Goal: Task Accomplishment & Management: Manage account settings

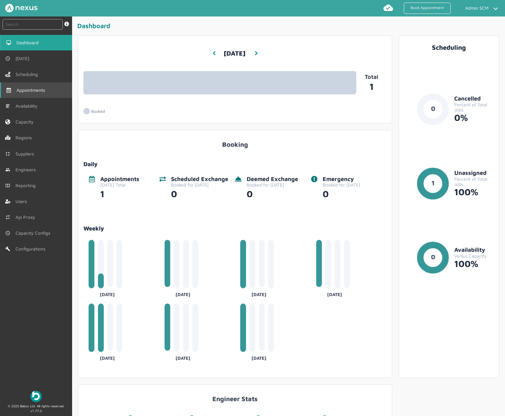
click at [27, 85] on link "Appointments" at bounding box center [36, 90] width 72 height 16
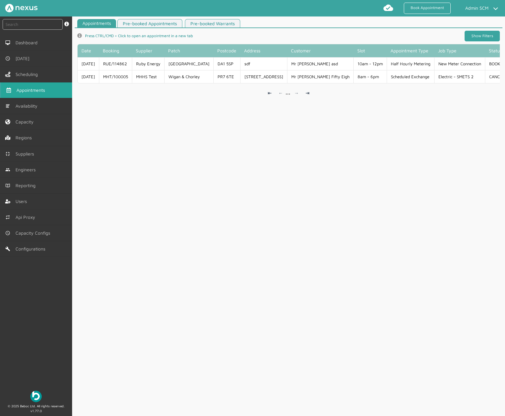
click at [478, 37] on link "Show Filters" at bounding box center [482, 36] width 35 height 11
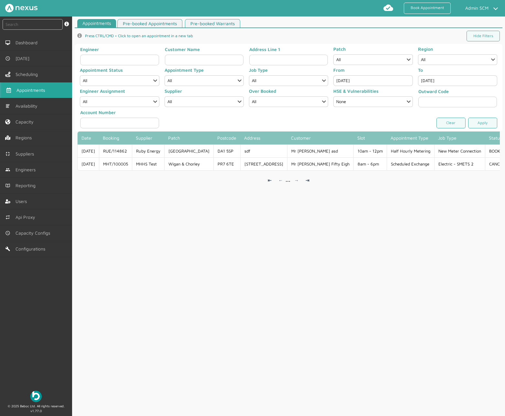
click at [375, 80] on input "[DATE]" at bounding box center [372, 80] width 79 height 11
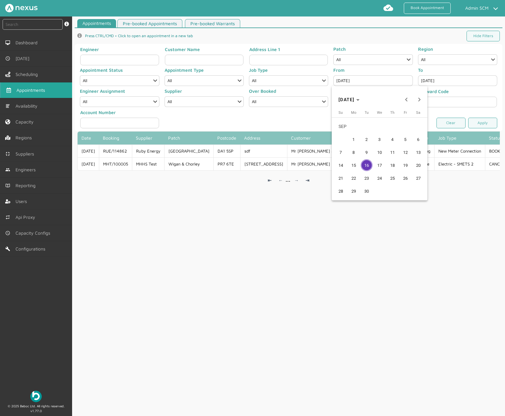
click at [355, 162] on span "15" at bounding box center [354, 165] width 12 height 12
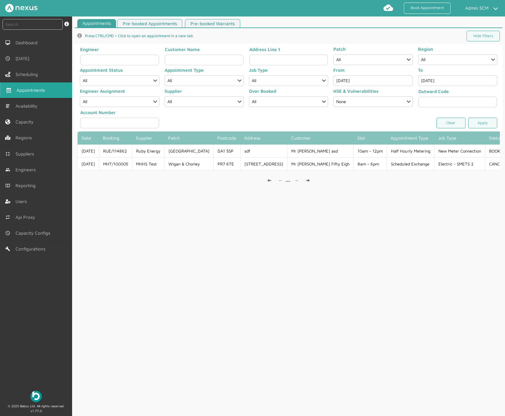
type input "[DATE]"
click at [485, 126] on link "Apply" at bounding box center [482, 123] width 29 height 11
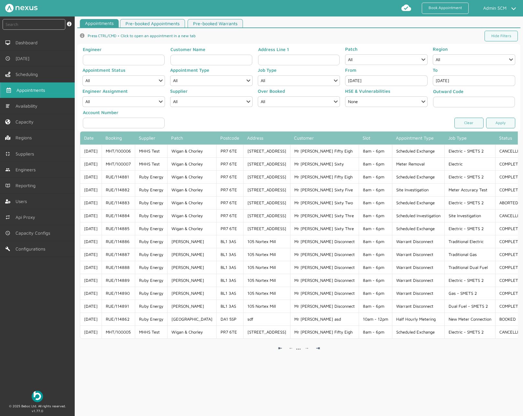
click at [470, 81] on input "[DATE]" at bounding box center [474, 80] width 82 height 11
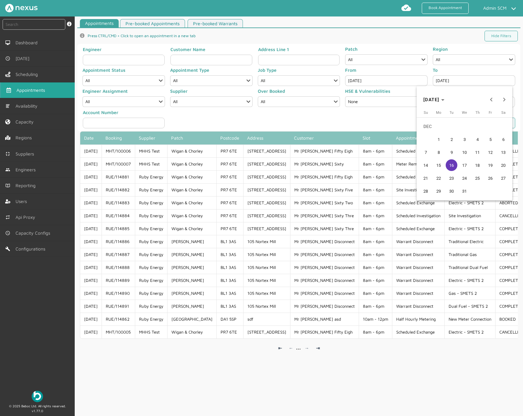
click at [441, 169] on span "15" at bounding box center [439, 165] width 12 height 12
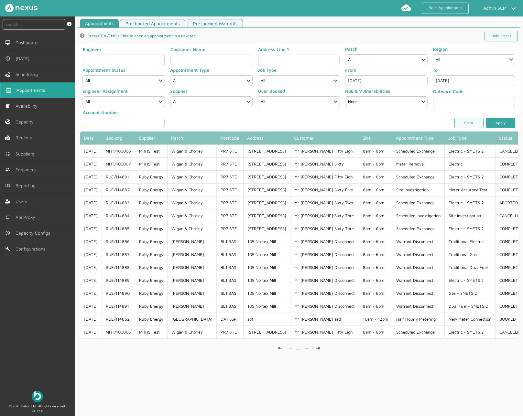
click at [501, 123] on link "Apply" at bounding box center [500, 123] width 29 height 11
click at [452, 82] on input "[DATE]" at bounding box center [474, 80] width 82 height 11
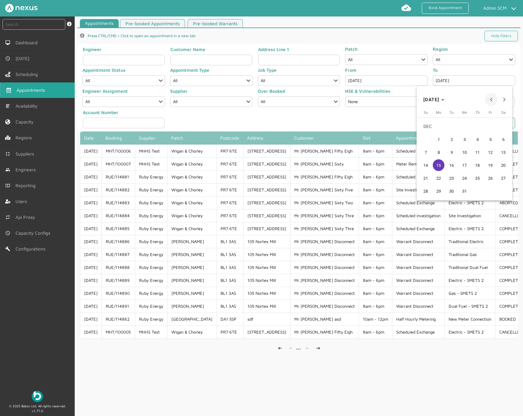
click at [492, 100] on span "Previous month" at bounding box center [491, 99] width 13 height 13
click at [441, 166] on span "15" at bounding box center [439, 165] width 12 height 12
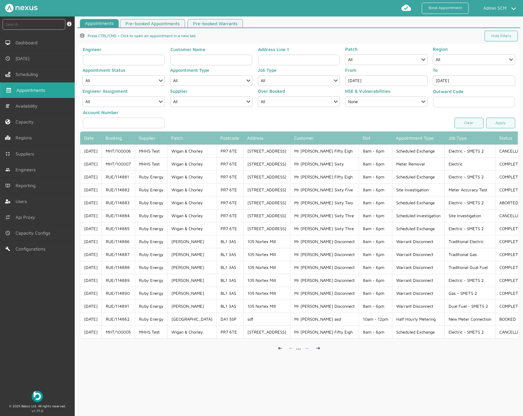
type input "[DATE]"
click at [487, 125] on link "Apply" at bounding box center [500, 123] width 29 height 11
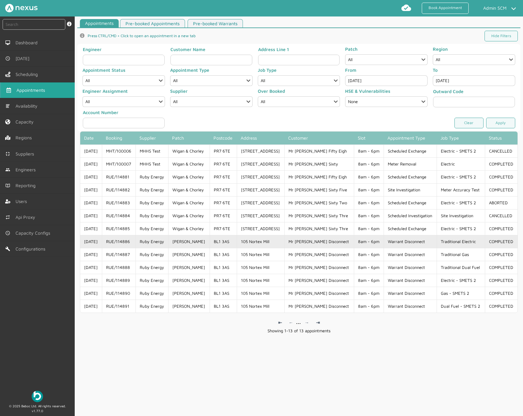
click at [168, 242] on td "Ruby Energy" at bounding box center [151, 241] width 33 height 13
drag, startPoint x: 136, startPoint y: 244, endPoint x: 108, endPoint y: 243, distance: 27.5
click at [108, 243] on td "RUE/114886" at bounding box center [119, 241] width 34 height 13
copy td "RUE/114886"
click at [157, 241] on td "Ruby Energy" at bounding box center [151, 241] width 33 height 13
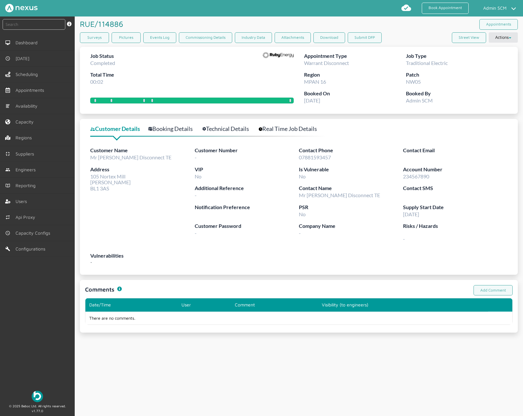
click at [169, 125] on link "Booking Details" at bounding box center [173, 128] width 51 height 9
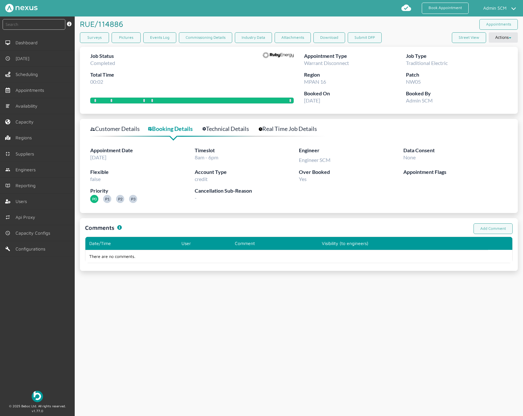
click at [231, 126] on link "Technical Details" at bounding box center [229, 128] width 54 height 9
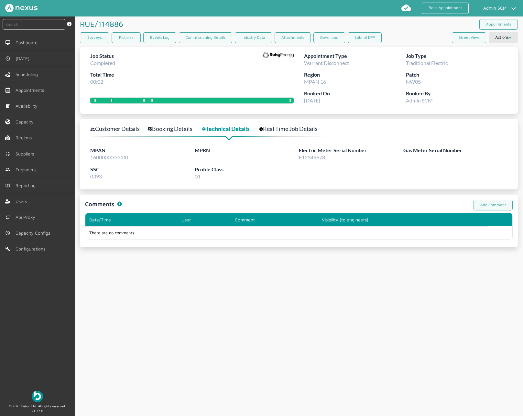
click at [110, 159] on span "1600000000000" at bounding box center [109, 157] width 38 height 6
copy span "1600000000000"
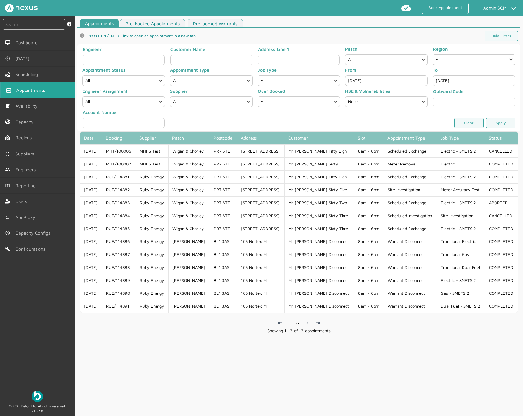
click at [404, 81] on input "[DATE]" at bounding box center [386, 80] width 82 height 11
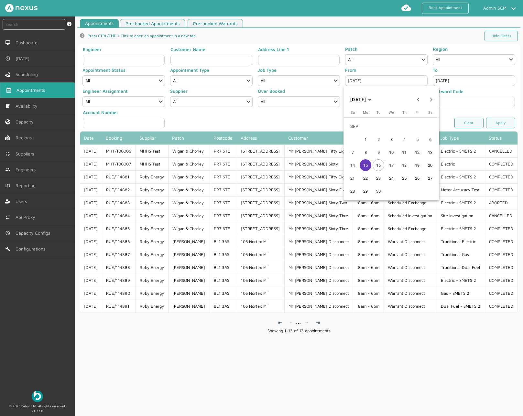
click at [379, 161] on span "16" at bounding box center [378, 165] width 12 height 12
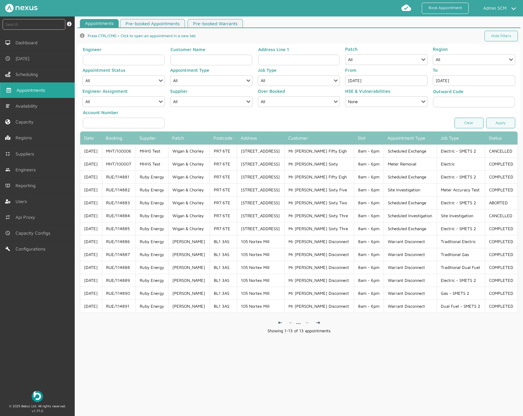
type input "[DATE]"
click at [451, 80] on input "[DATE]" at bounding box center [474, 80] width 82 height 11
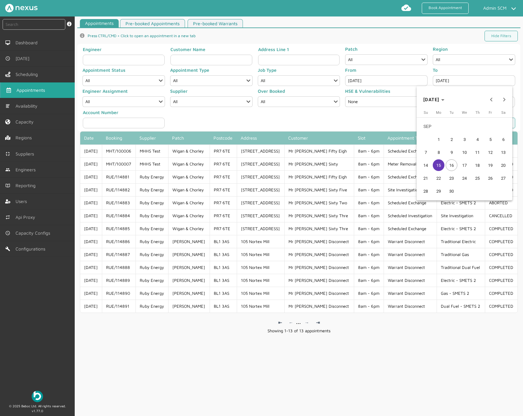
click at [449, 162] on span "16" at bounding box center [451, 165] width 12 height 12
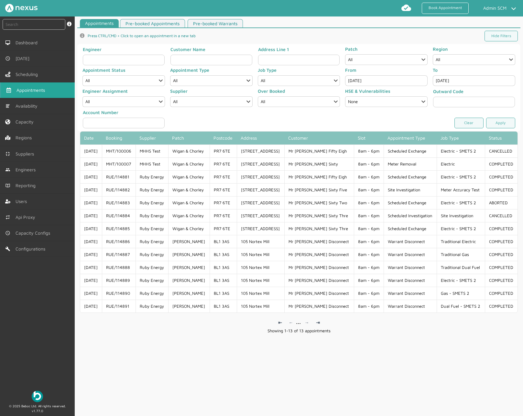
type input "[DATE]"
click at [488, 125] on link "Apply" at bounding box center [500, 123] width 29 height 11
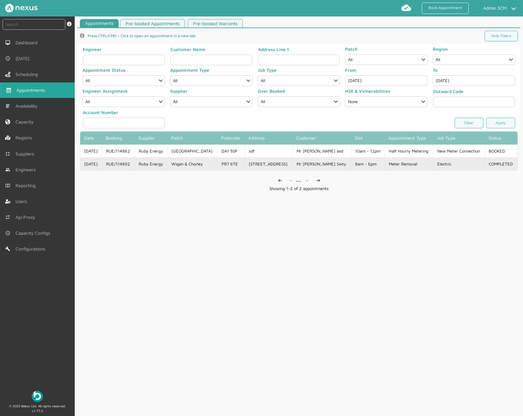
drag, startPoint x: 136, startPoint y: 164, endPoint x: 111, endPoint y: 165, distance: 25.9
click at [111, 165] on td "RUE/114892" at bounding box center [118, 163] width 33 height 13
copy td "RUE/114892"
click at [134, 163] on td "RUE/114892" at bounding box center [118, 163] width 33 height 13
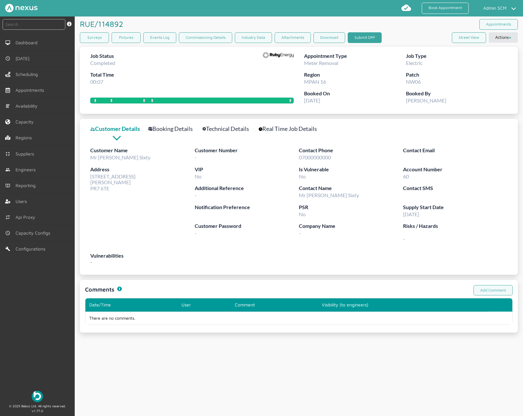
click at [363, 36] on button "Submit DFP" at bounding box center [365, 37] width 34 height 11
click at [47, 92] on span "Appointments" at bounding box center [31, 90] width 31 height 5
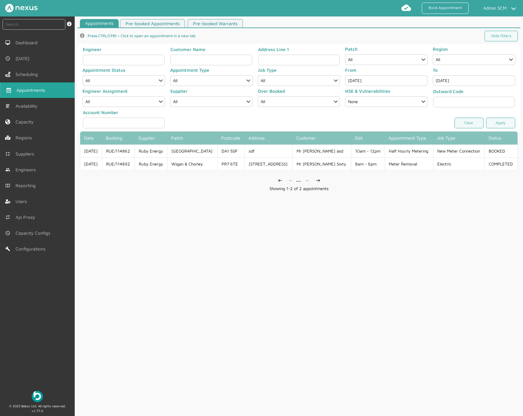
click at [350, 84] on input "[DATE]" at bounding box center [386, 80] width 82 height 11
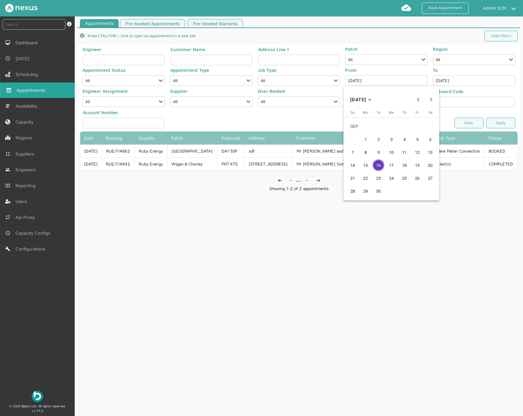
click at [364, 164] on span "15" at bounding box center [365, 165] width 12 height 12
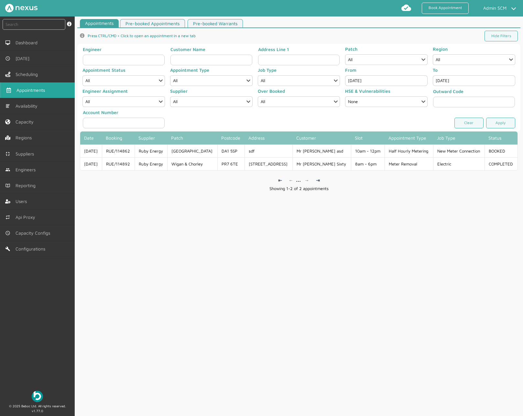
type input "[DATE]"
click at [504, 124] on link "Apply" at bounding box center [500, 123] width 29 height 11
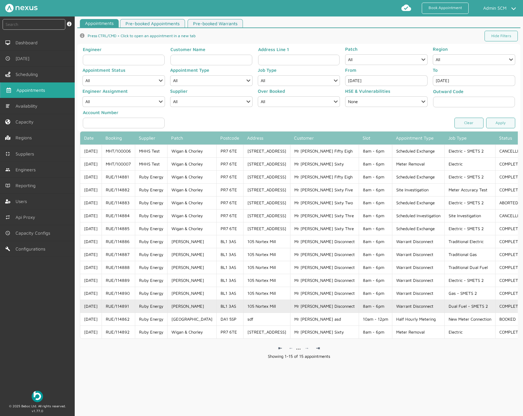
click at [85, 310] on td "[DATE]" at bounding box center [90, 306] width 21 height 13
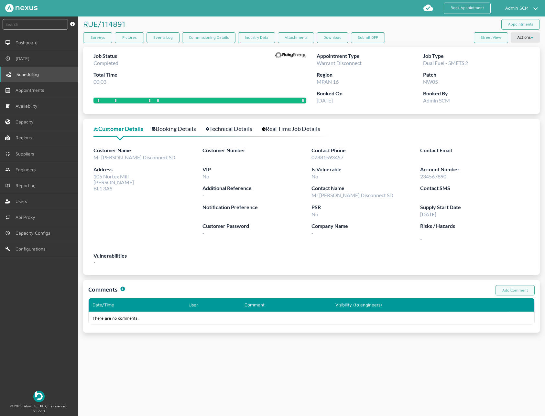
click at [54, 74] on link "Scheduling" at bounding box center [39, 75] width 78 height 16
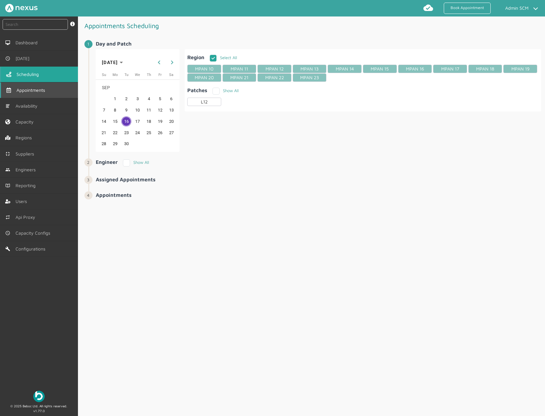
click at [36, 93] on link "Appointments" at bounding box center [39, 90] width 78 height 16
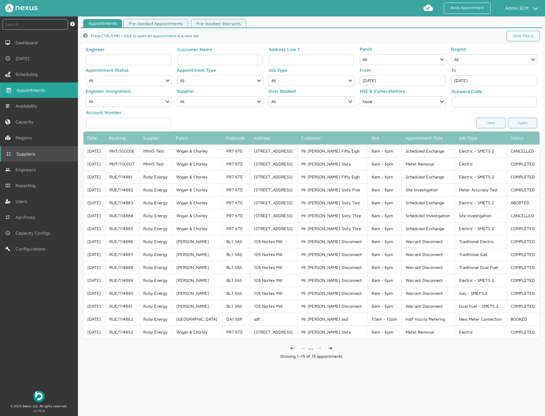
click at [38, 151] on link "Suppliers" at bounding box center [39, 154] width 78 height 16
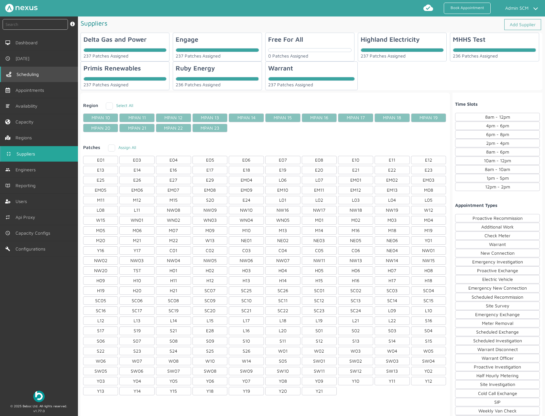
click at [23, 78] on link "Scheduling" at bounding box center [39, 75] width 78 height 16
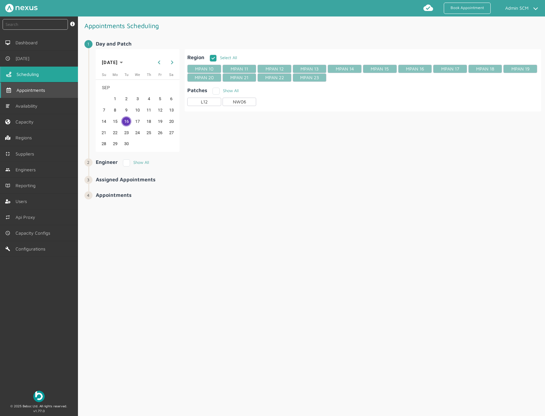
click at [37, 96] on link "Appointments" at bounding box center [39, 90] width 78 height 16
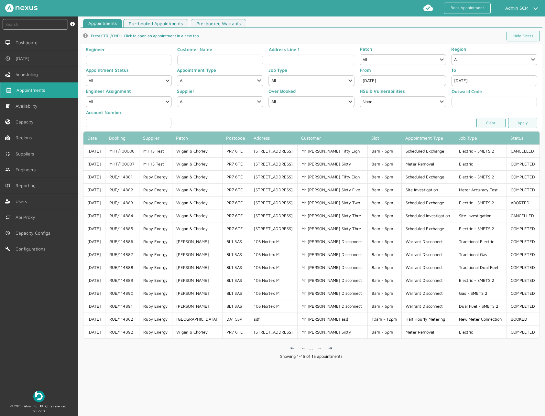
click at [425, 82] on input "[DATE]" at bounding box center [402, 80] width 86 height 11
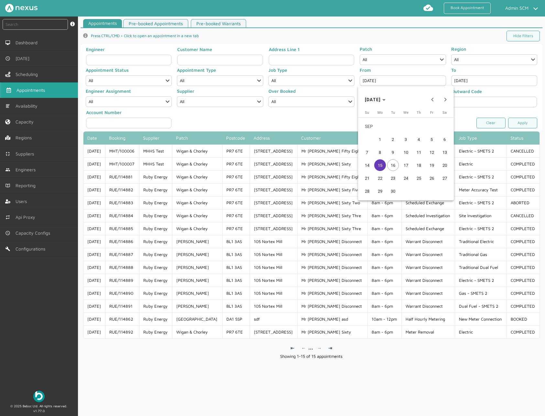
click at [393, 161] on span "16" at bounding box center [393, 165] width 12 height 12
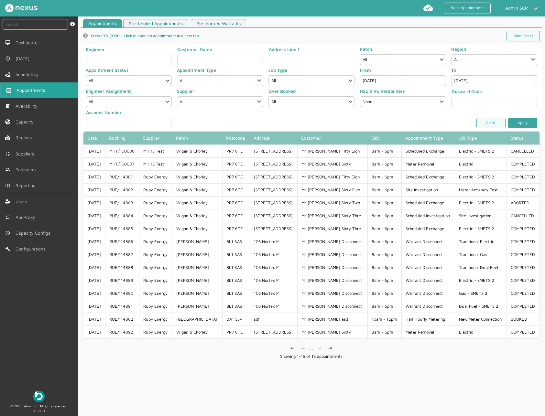
click at [505, 120] on link "Apply" at bounding box center [522, 123] width 29 height 11
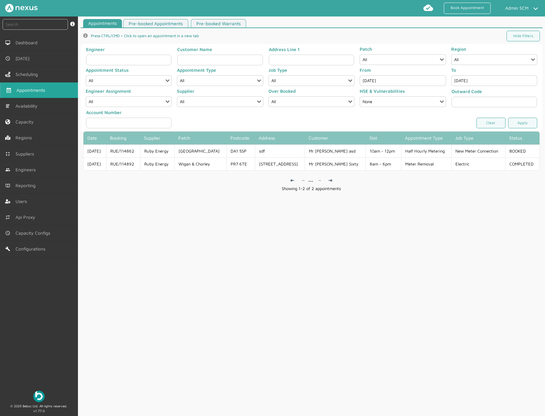
click at [409, 80] on input "[DATE]" at bounding box center [402, 80] width 86 height 11
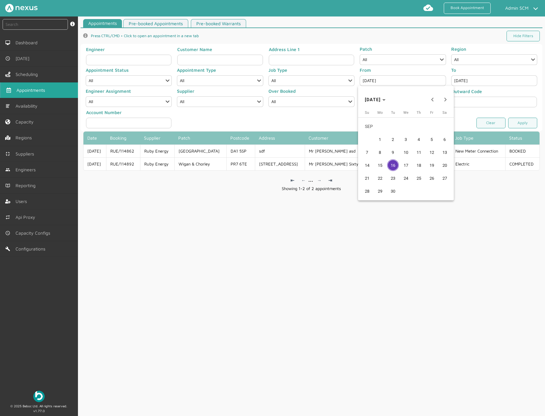
drag, startPoint x: 379, startPoint y: 165, endPoint x: 382, endPoint y: 163, distance: 3.9
click at [380, 165] on span "15" at bounding box center [380, 165] width 12 height 12
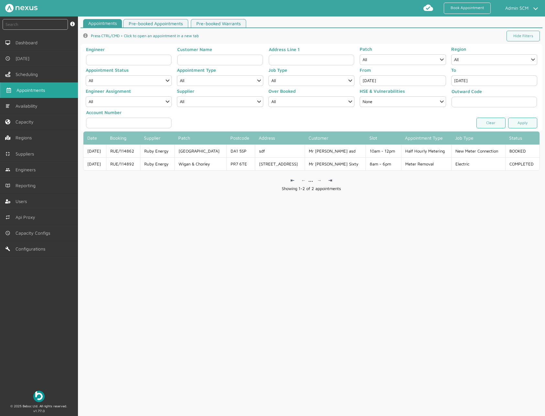
type input "[DATE]"
click at [491, 78] on input "[DATE]" at bounding box center [494, 80] width 86 height 11
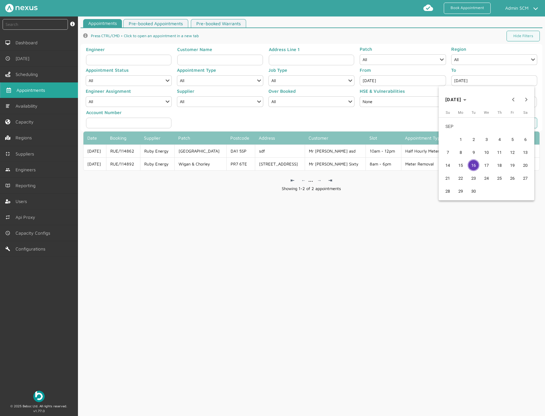
click at [465, 163] on span "15" at bounding box center [461, 165] width 12 height 12
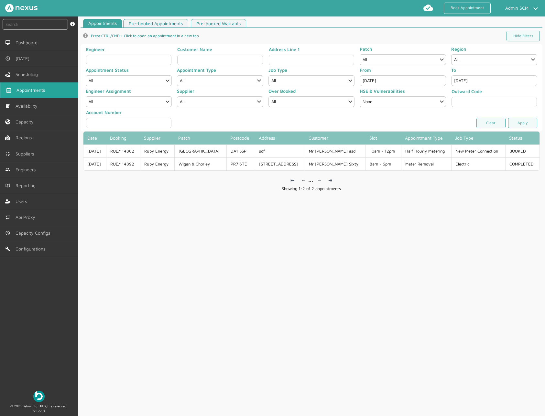
type input "[DATE]"
click at [505, 118] on link "Apply" at bounding box center [522, 123] width 29 height 11
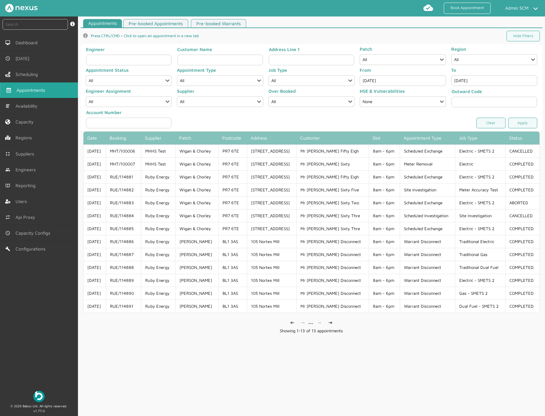
click at [397, 85] on input "[DATE]" at bounding box center [402, 80] width 86 height 11
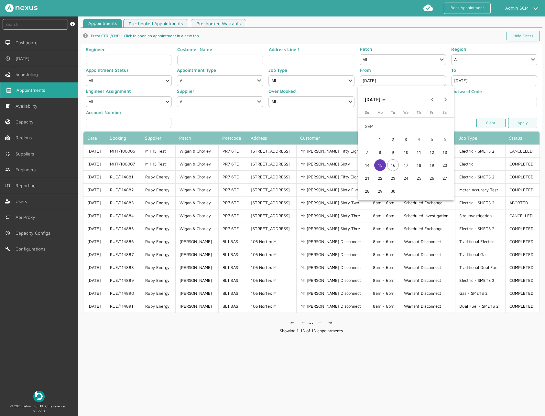
click at [396, 167] on span "16" at bounding box center [393, 165] width 12 height 12
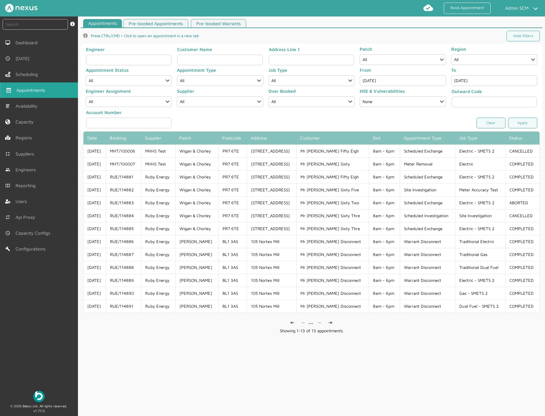
type input "[DATE]"
click at [504, 76] on input "[DATE]" at bounding box center [494, 80] width 86 height 11
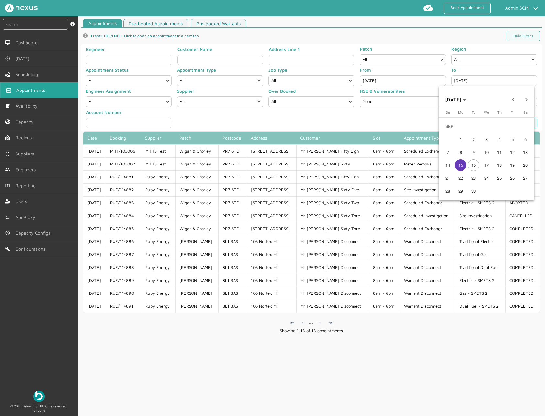
click at [479, 161] on button "16" at bounding box center [473, 165] width 13 height 13
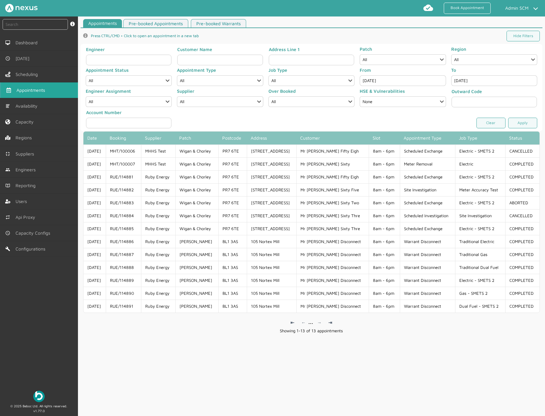
type input "[DATE]"
click at [505, 121] on link "Apply" at bounding box center [522, 123] width 29 height 11
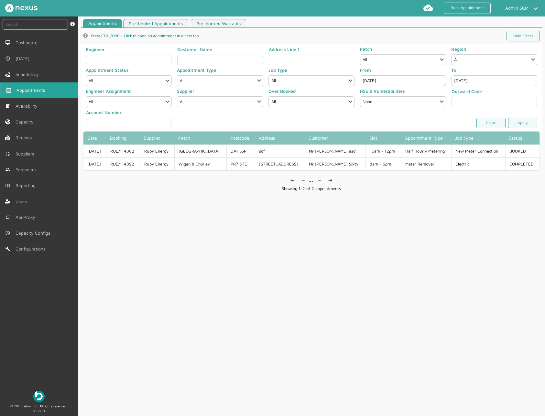
click at [289, 222] on div "Appointments Pre-booked Appointments Pre-booked Warrants info icon Press CTRL/C…" at bounding box center [311, 219] width 467 height 400
